Goal: Browse casually: Explore the website without a specific task or goal

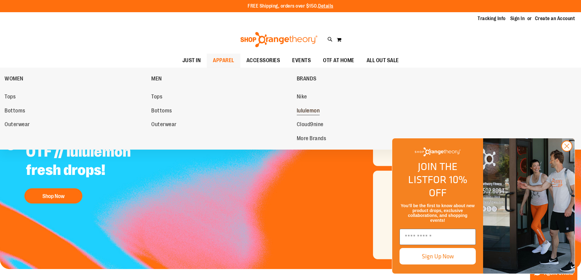
click at [310, 112] on span "lululemon" at bounding box center [308, 112] width 23 height 8
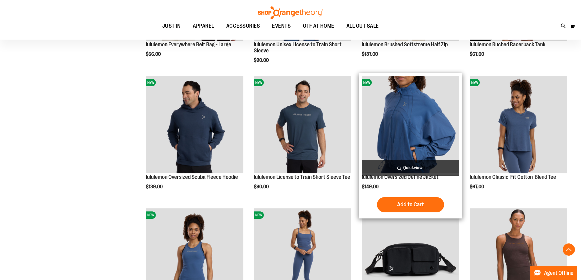
scroll to position [183, 0]
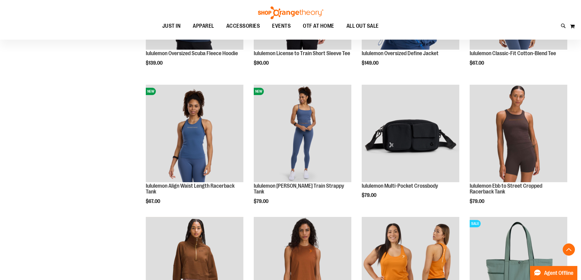
scroll to position [87, 0]
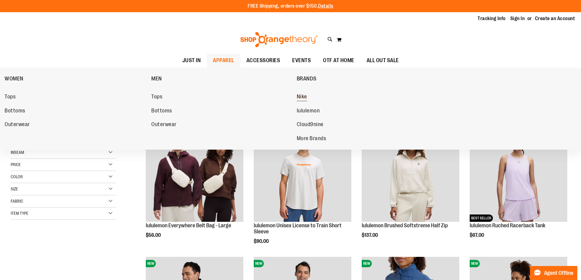
click at [306, 95] on span "Nike" at bounding box center [302, 98] width 10 height 8
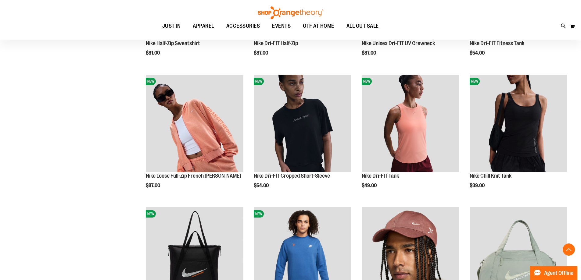
scroll to position [183, 0]
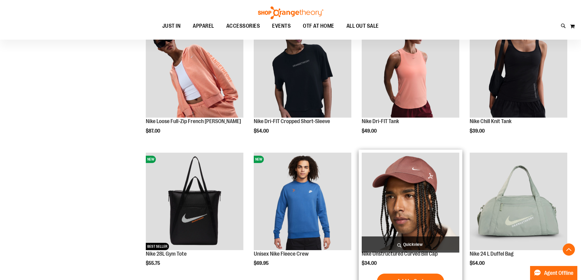
scroll to position [335, 0]
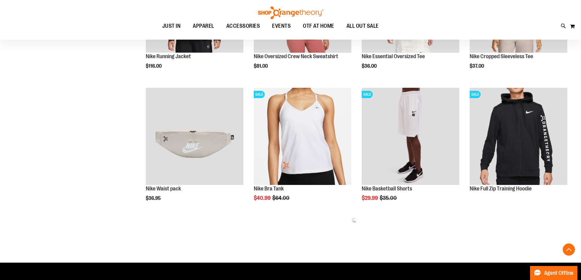
scroll to position [609, 0]
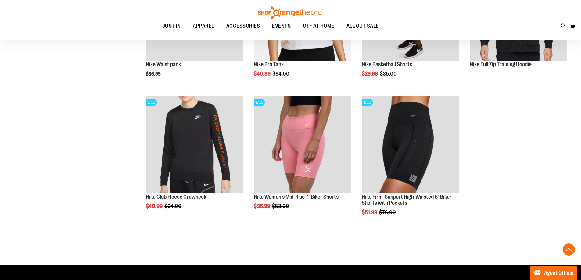
scroll to position [823, 0]
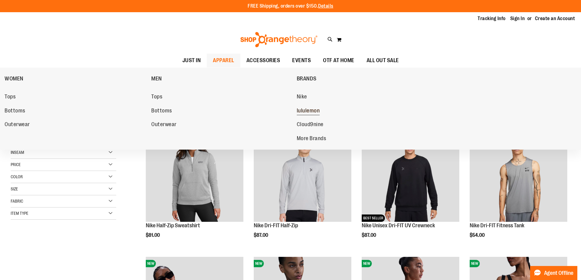
click at [306, 111] on span "lululemon" at bounding box center [308, 112] width 23 height 8
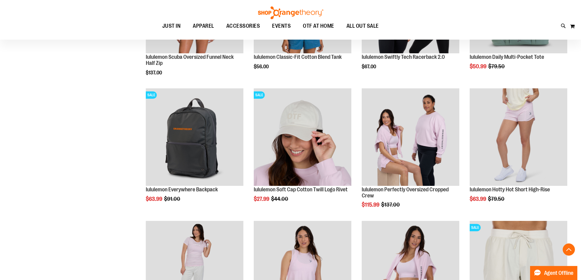
scroll to position [512, 0]
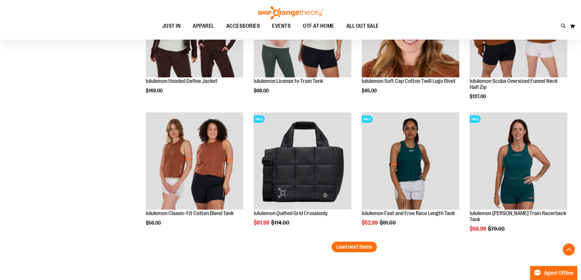
scroll to position [1091, 0]
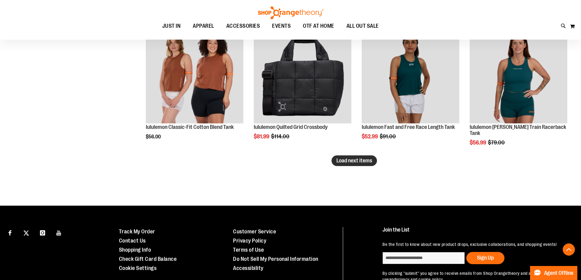
click at [341, 160] on span "Load next items" at bounding box center [354, 161] width 36 height 6
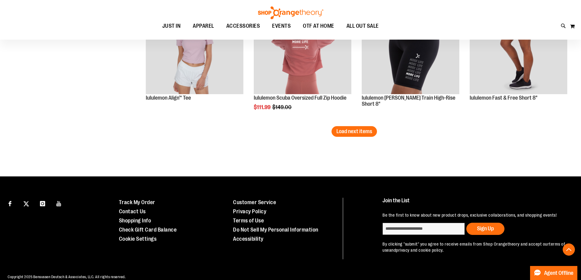
scroll to position [1426, 0]
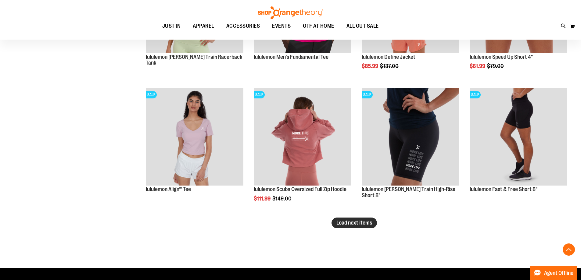
click at [349, 226] on span "Load next items" at bounding box center [354, 223] width 36 height 6
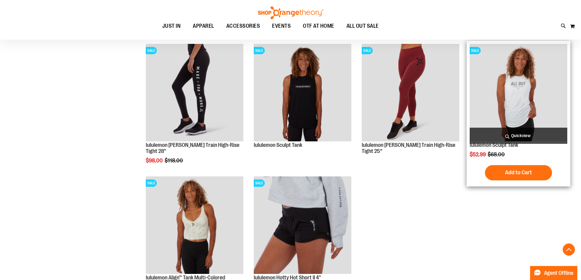
scroll to position [1579, 0]
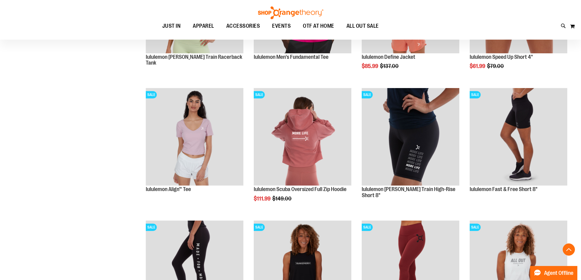
scroll to position [1182, 0]
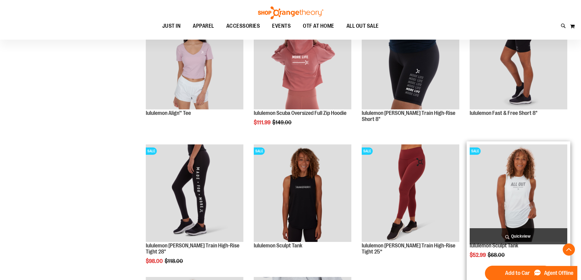
scroll to position [1548, 0]
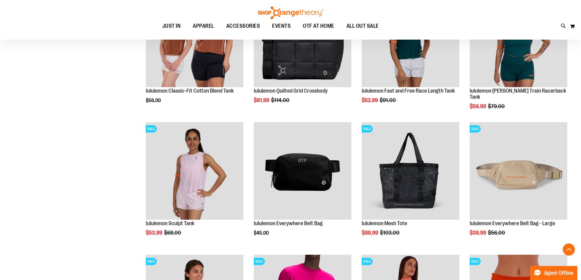
scroll to position [1121, 0]
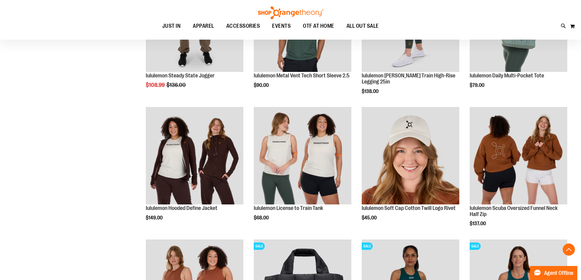
scroll to position [755, 0]
